Goal: Transaction & Acquisition: Purchase product/service

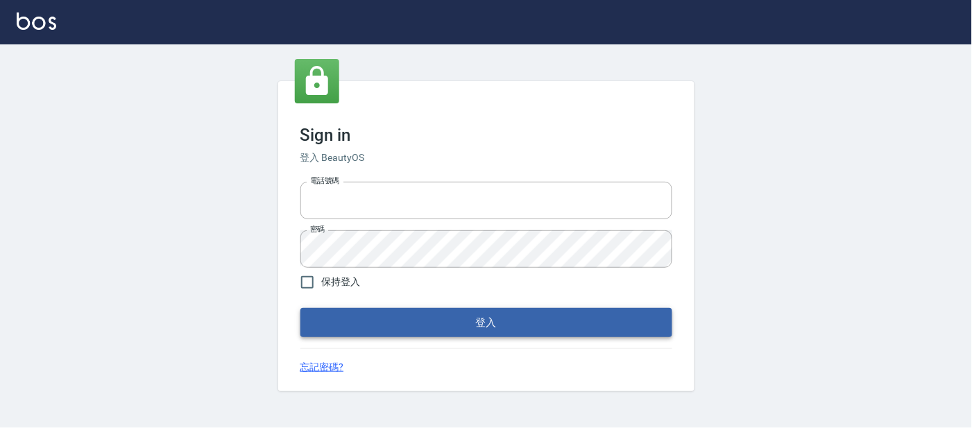
type input "25866822"
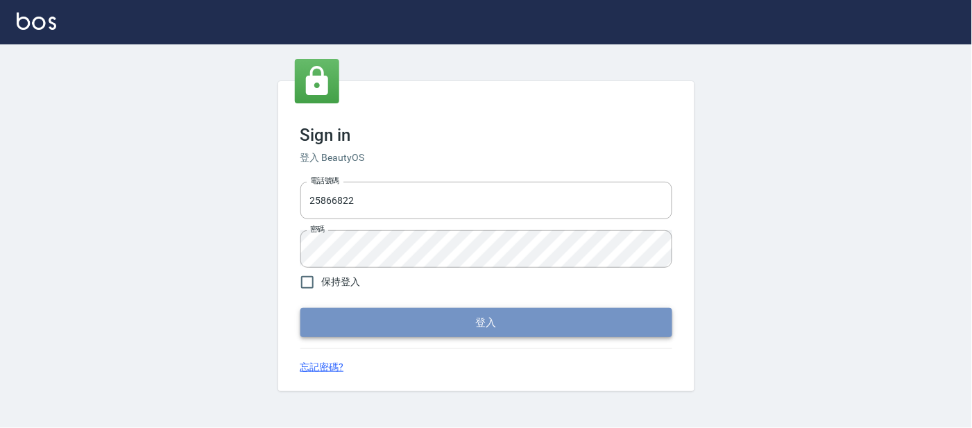
click at [481, 325] on button "登入" at bounding box center [486, 322] width 372 height 29
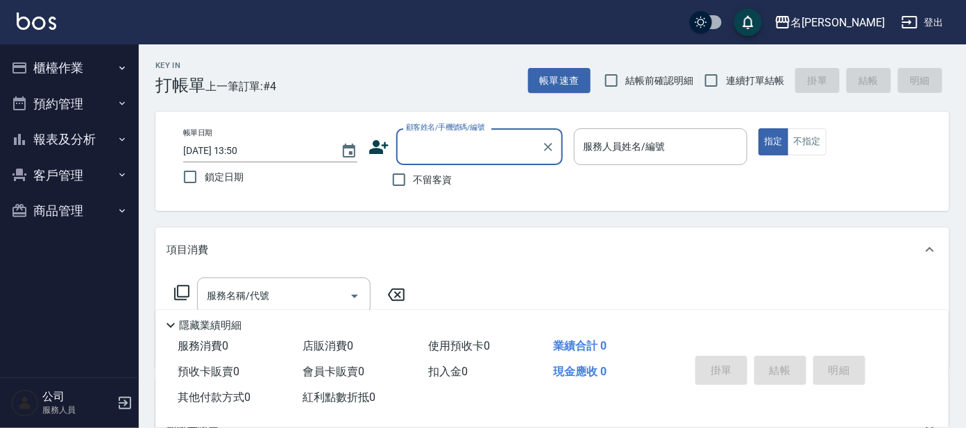
click at [453, 151] on input "顧客姓名/手機號碼/編號" at bounding box center [468, 147] width 133 height 24
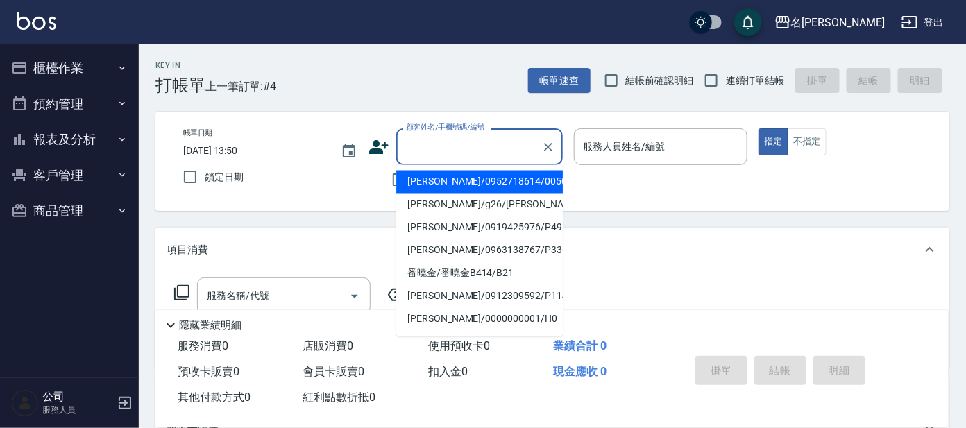
type input "ㄛ"
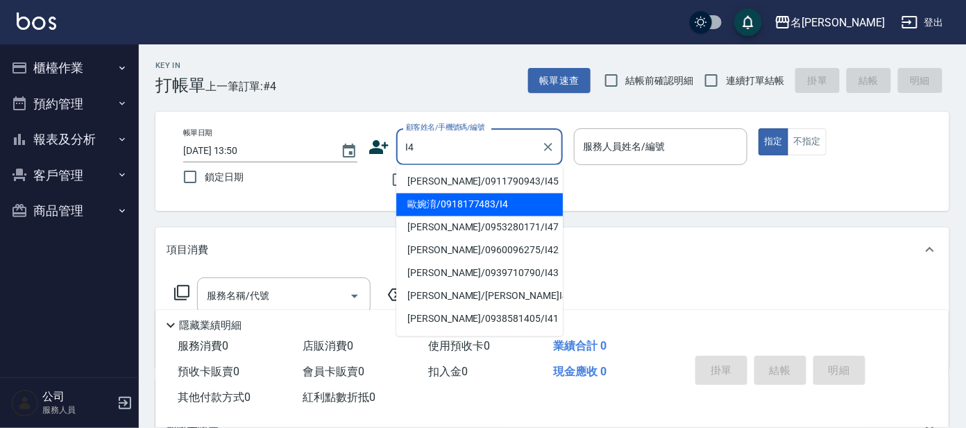
click at [438, 206] on li "歐婉淯/0918177483/I4" at bounding box center [479, 205] width 166 height 23
type input "歐婉淯/0918177483/I4"
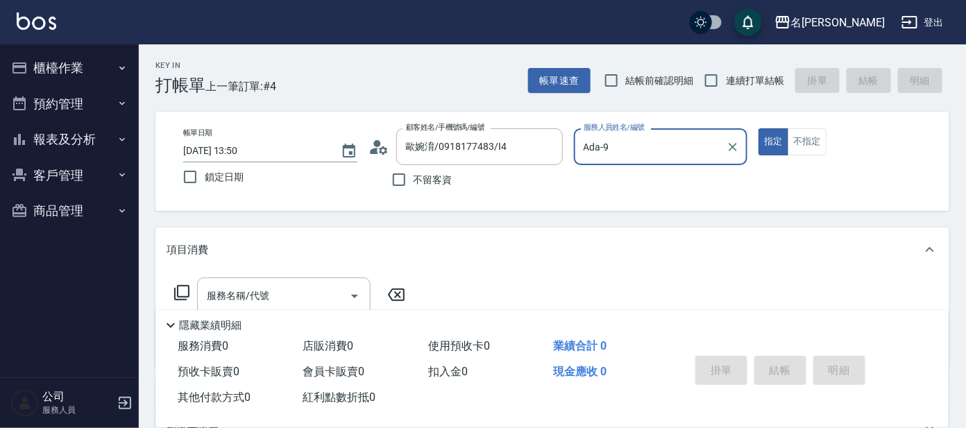
type input "Ada-9"
click at [185, 293] on icon at bounding box center [181, 292] width 17 height 17
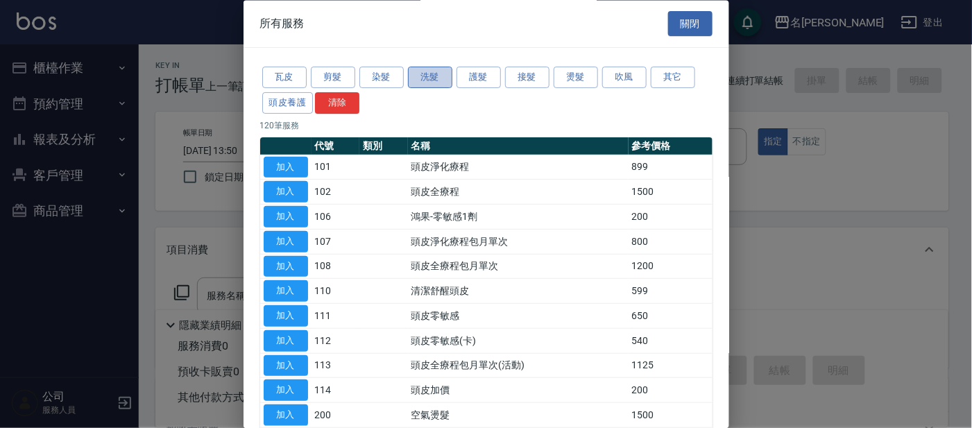
click at [413, 79] on button "洗髮" at bounding box center [430, 78] width 44 height 22
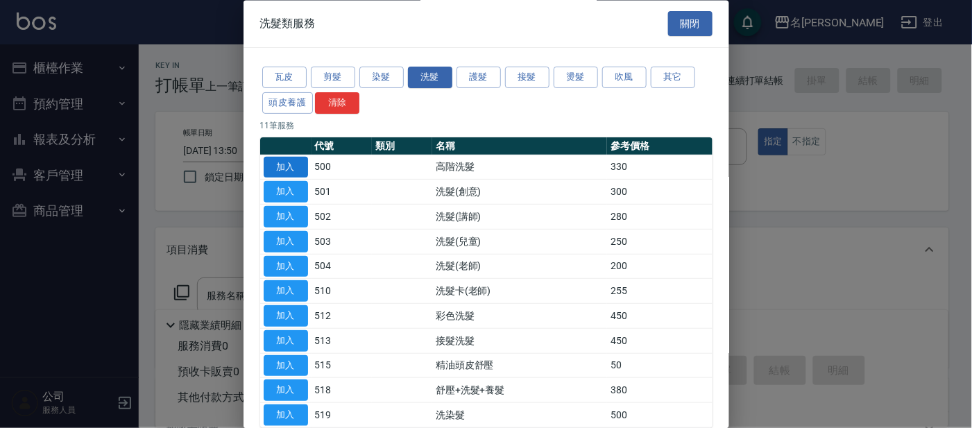
click at [290, 169] on button "加入" at bounding box center [286, 168] width 44 height 22
type input "高階洗髮(500)"
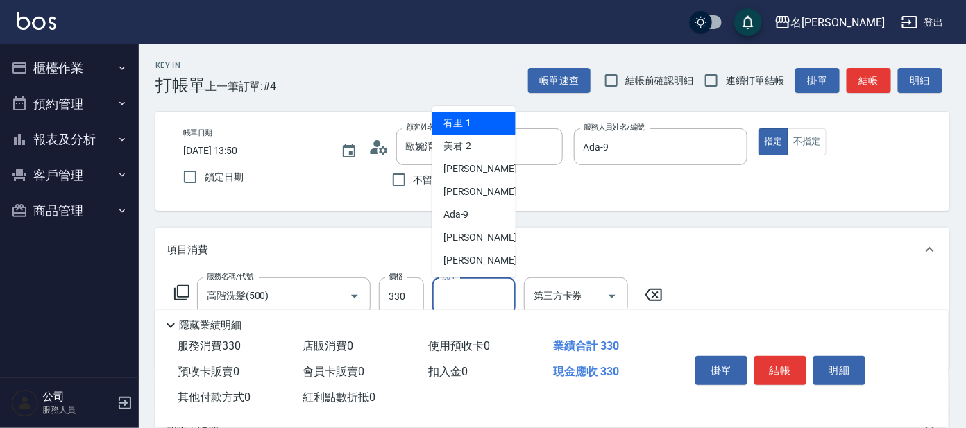
click at [459, 293] on input "洗-1" at bounding box center [473, 296] width 71 height 24
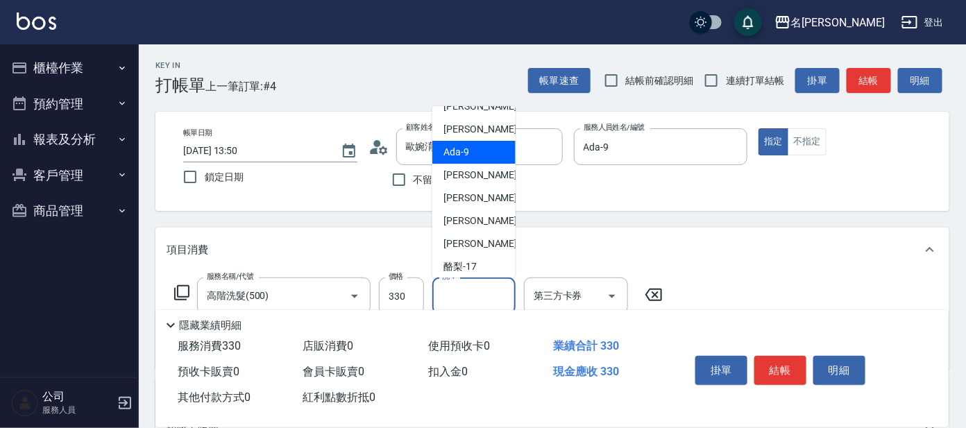
scroll to position [114, 0]
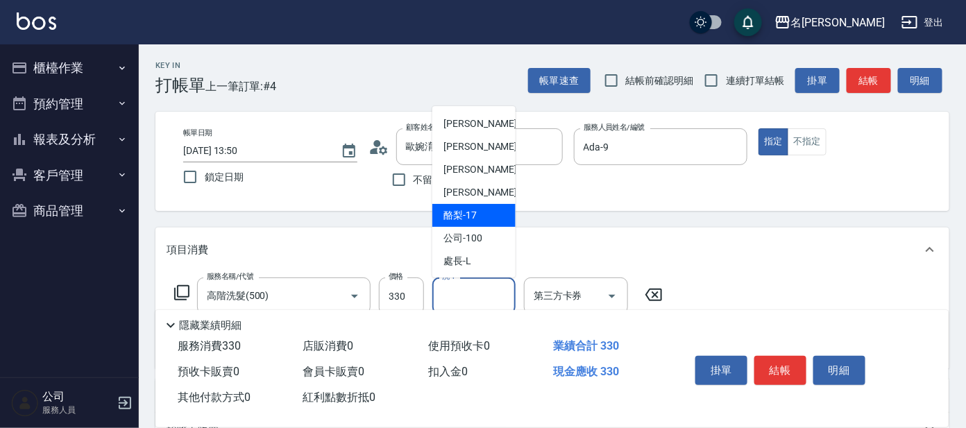
click at [466, 209] on span "酪梨 -17" at bounding box center [459, 215] width 33 height 15
type input "酪梨-17"
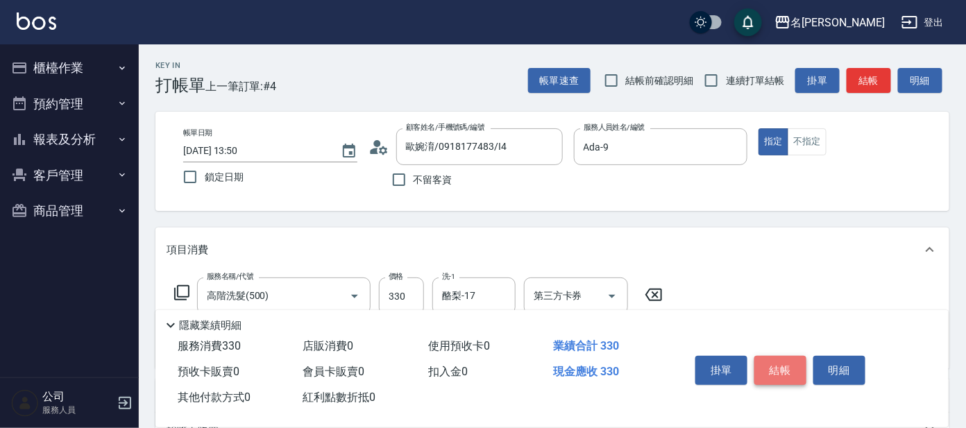
click at [769, 368] on button "結帳" at bounding box center [780, 370] width 52 height 29
